Goal: Information Seeking & Learning: Learn about a topic

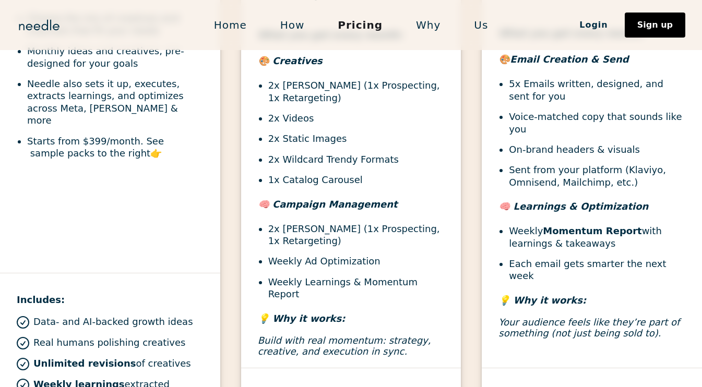
scroll to position [463, 0]
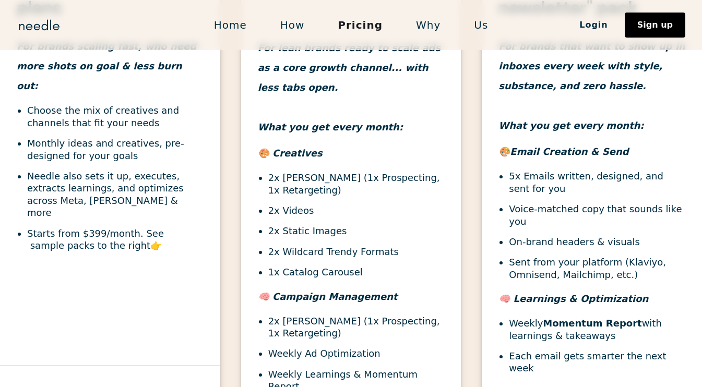
click at [226, 25] on link "Home" at bounding box center [230, 25] width 66 height 22
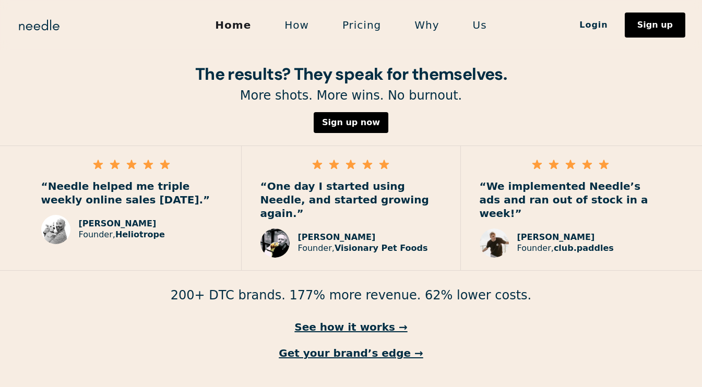
scroll to position [1525, 0]
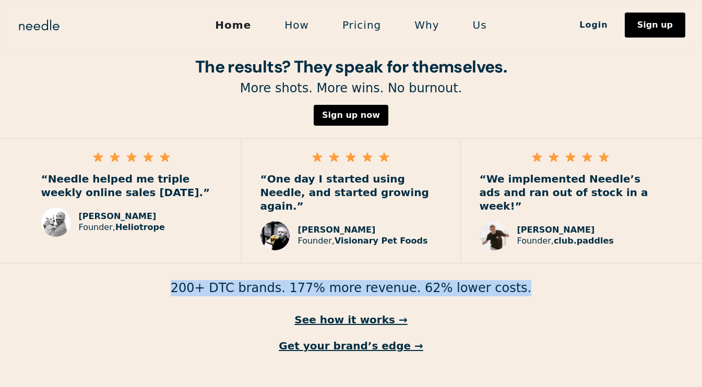
drag, startPoint x: 196, startPoint y: 242, endPoint x: 514, endPoint y: 247, distance: 317.7
click at [513, 280] on p "200+ DTC brands. 177% more revenue. 62% lower costs." at bounding box center [351, 288] width 702 height 16
click at [514, 280] on p "200+ DTC brands. 177% more revenue. 62% lower costs." at bounding box center [351, 288] width 702 height 16
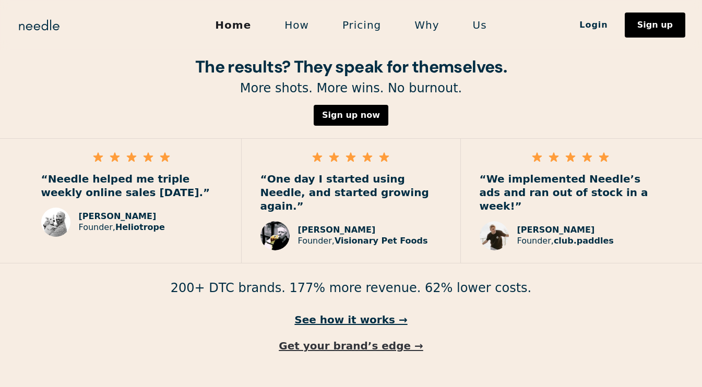
click at [388, 339] on link "Get your brand’s edge →" at bounding box center [351, 346] width 702 height 14
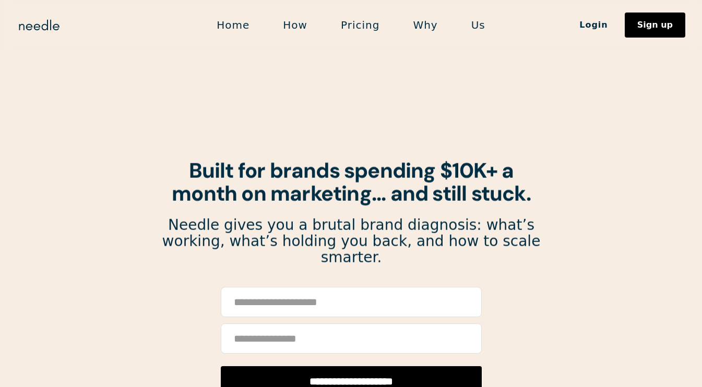
scroll to position [39, 0]
